Goal: Transaction & Acquisition: Book appointment/travel/reservation

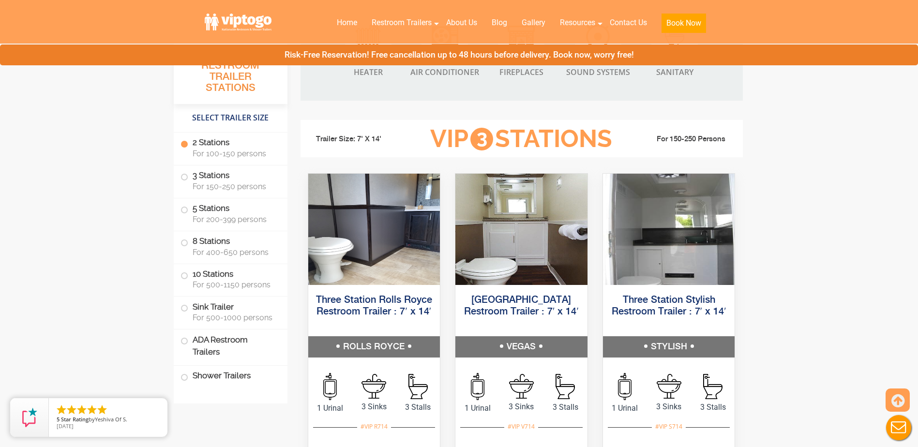
scroll to position [1016, 0]
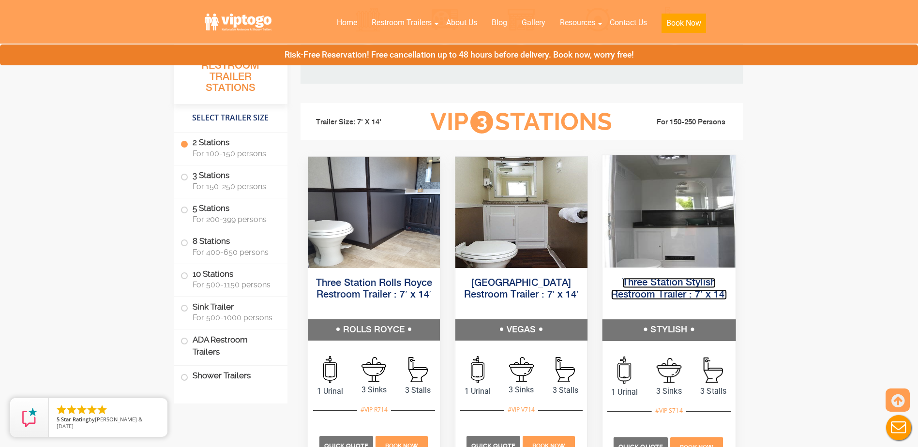
click at [661, 287] on link "Three Station Stylish Restroom Trailer : 7′ x 14′" at bounding box center [669, 289] width 116 height 22
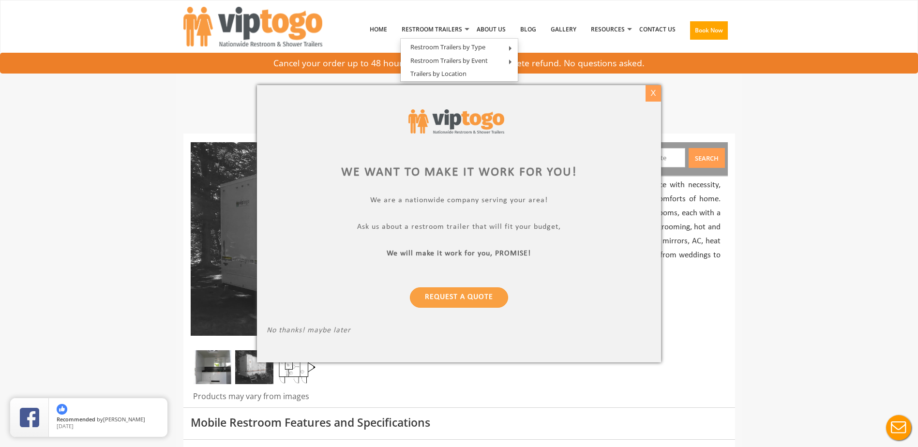
click at [653, 90] on div "X" at bounding box center [653, 93] width 15 height 16
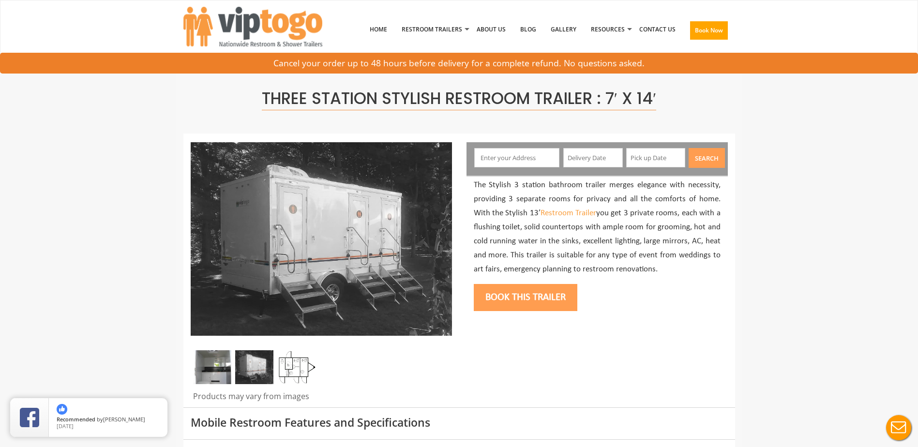
click at [490, 158] on input "text" at bounding box center [516, 157] width 85 height 19
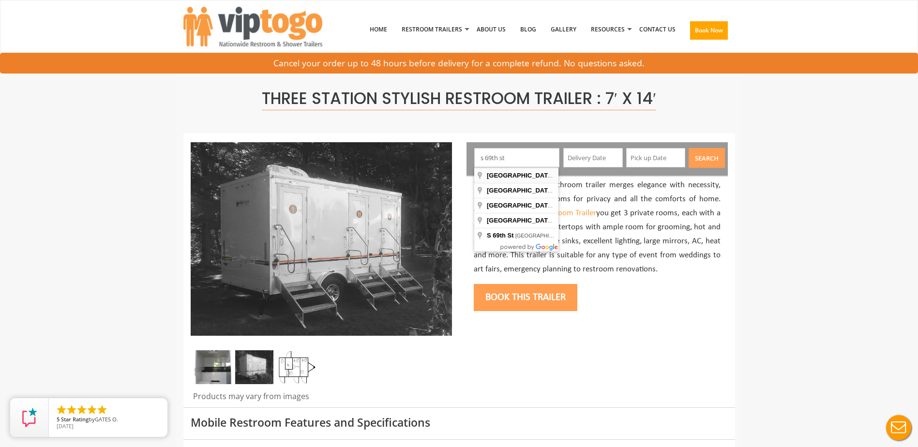
type input "South [STREET_ADDRESS][PERSON_NAME]"
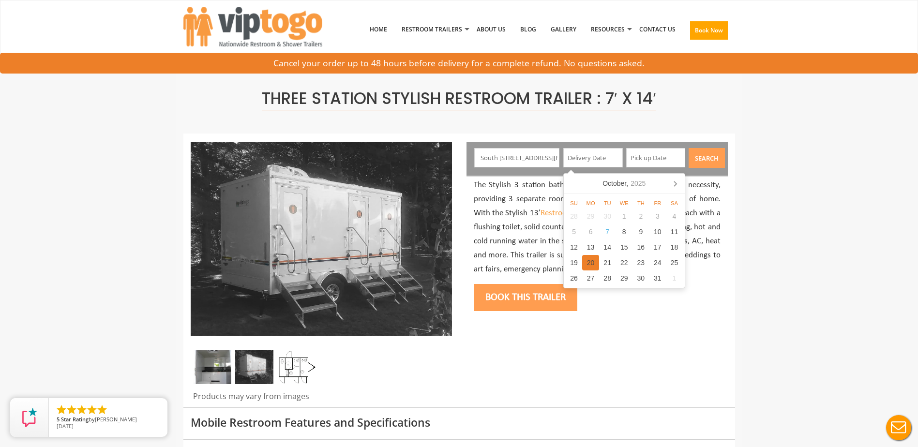
click at [589, 263] on div "20" at bounding box center [590, 262] width 17 height 15
type input "10/20/2025"
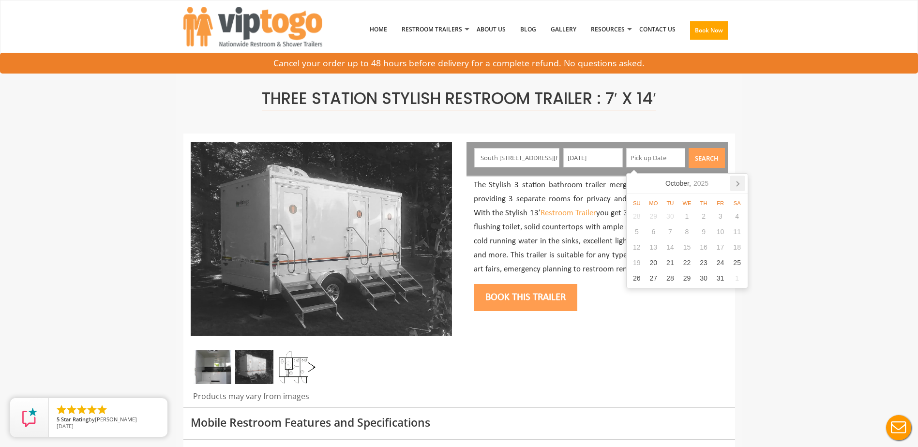
click at [740, 182] on icon at bounding box center [736, 183] width 15 height 15
click at [685, 261] on div "19" at bounding box center [686, 262] width 17 height 15
type input "11/19/2025"
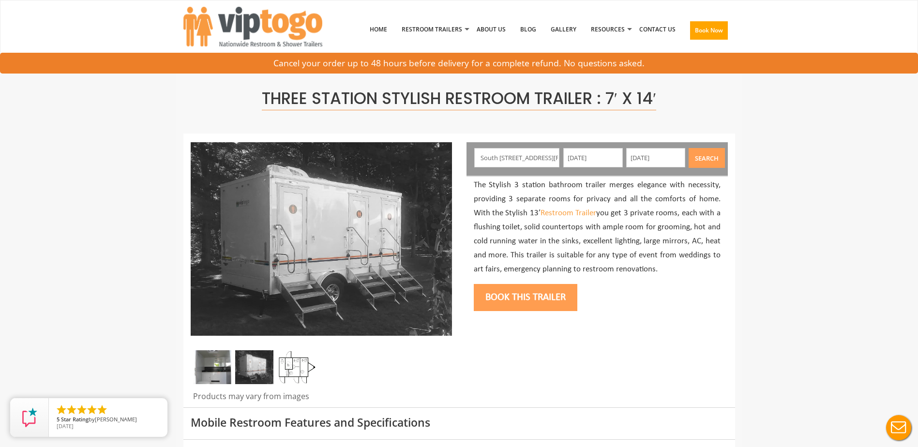
click at [709, 159] on button "Search" at bounding box center [706, 158] width 36 height 20
